Goal: Navigation & Orientation: Go to known website

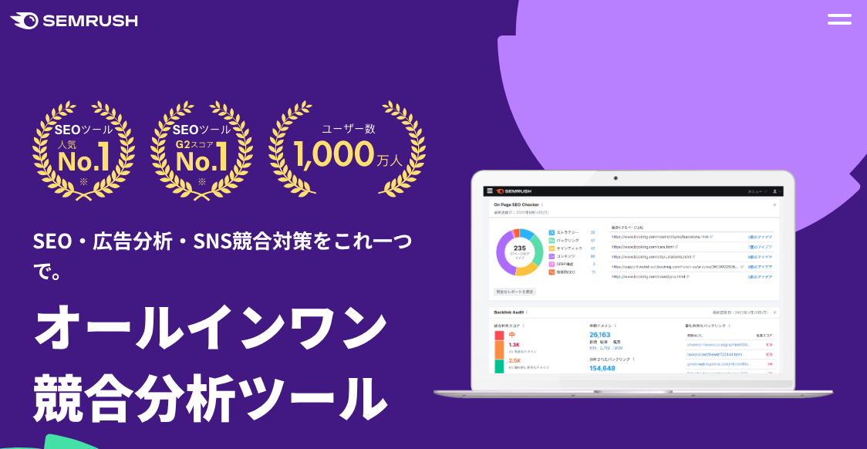
click at [836, 19] on div at bounding box center [840, 19] width 24 height 19
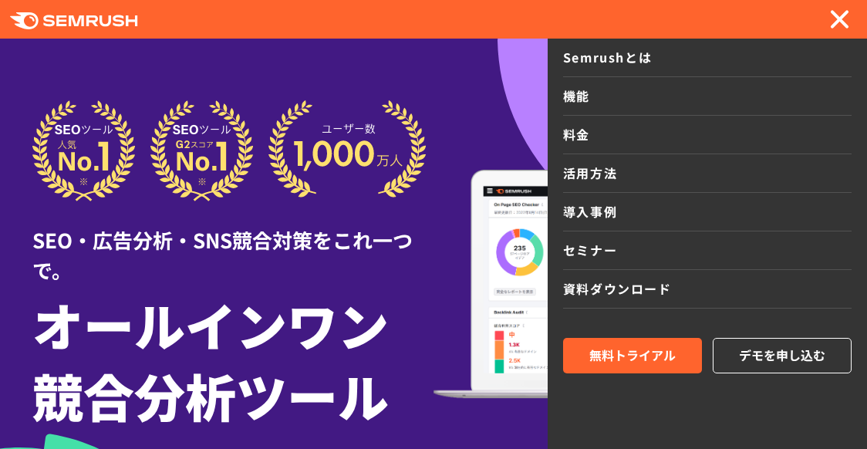
click at [836, 19] on div at bounding box center [840, 19] width 24 height 19
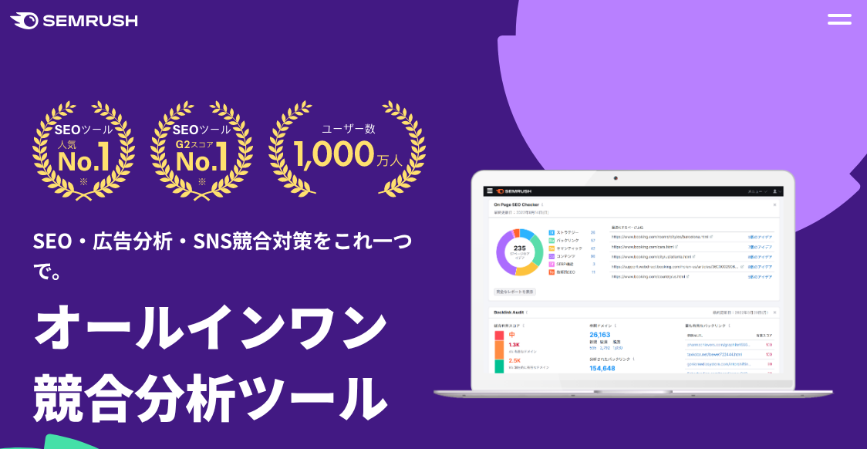
click at [836, 19] on div at bounding box center [840, 19] width 24 height 19
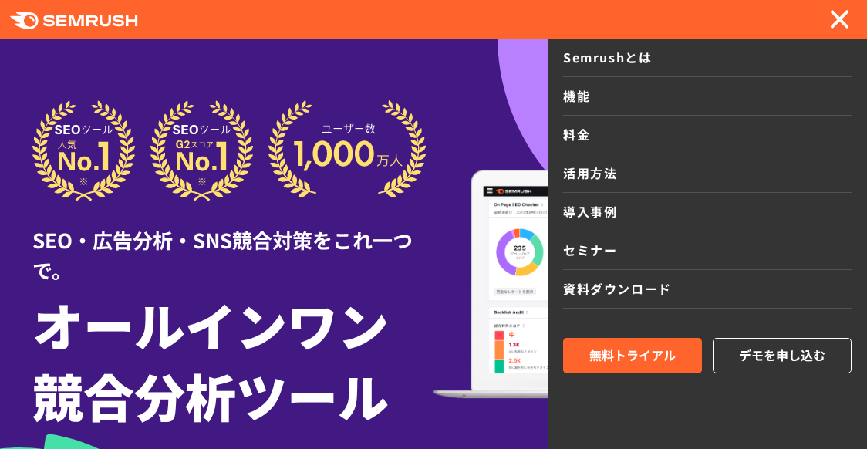
click at [836, 19] on div at bounding box center [840, 19] width 24 height 19
